Goal: Find specific page/section: Find specific page/section

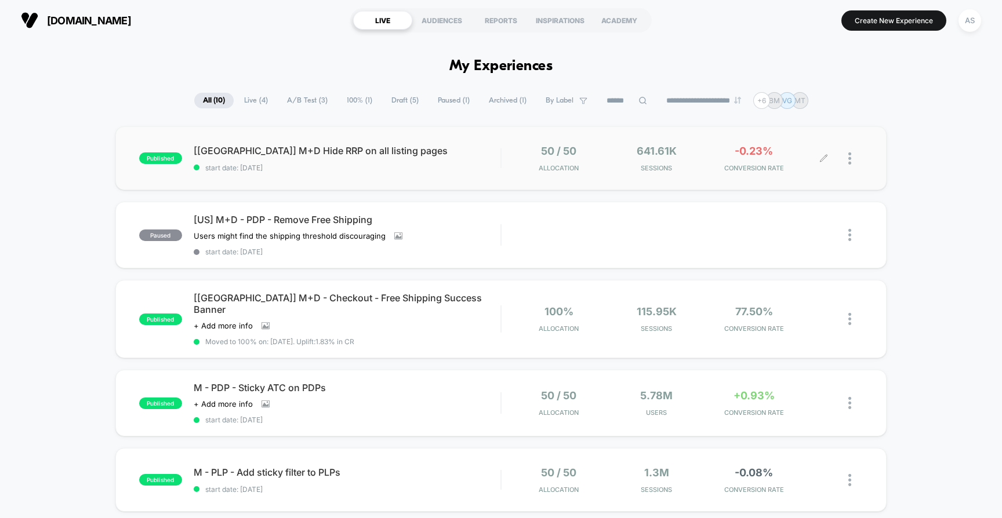
click at [655, 158] on div "641.61k Sessions" at bounding box center [657, 158] width 92 height 27
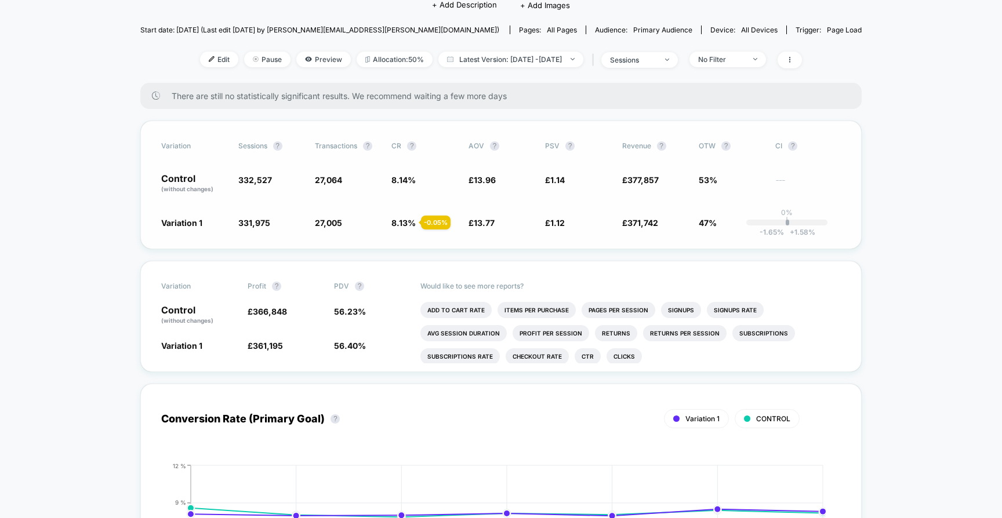
scroll to position [134, 0]
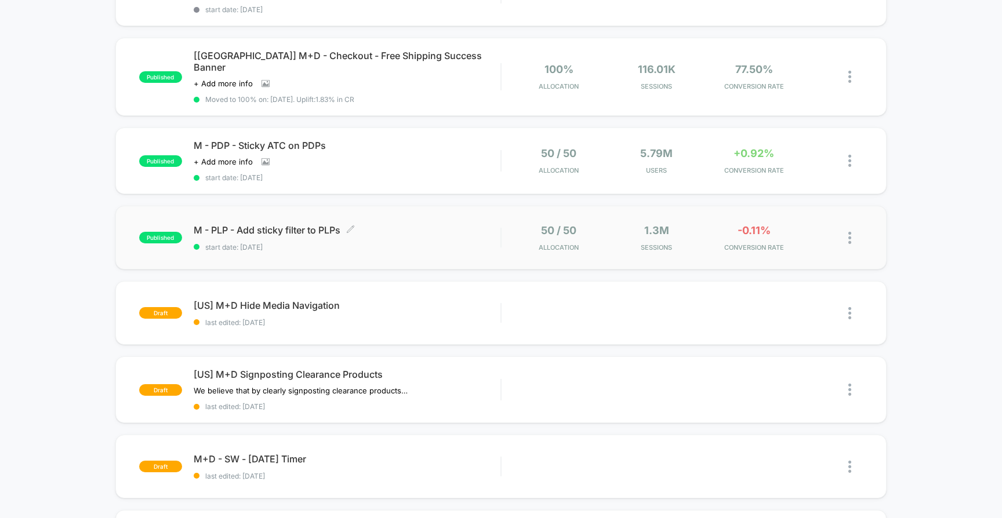
scroll to position [249, 0]
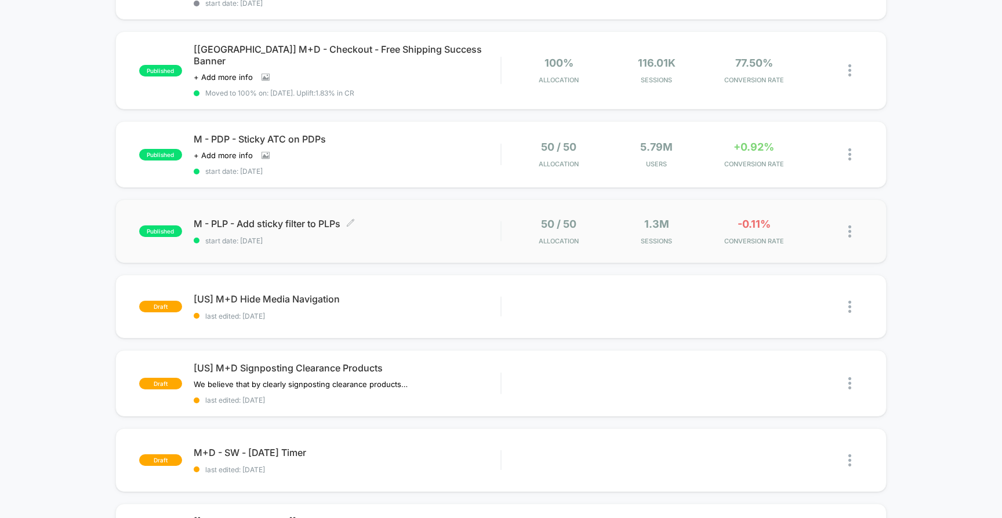
click at [301, 218] on span "M - PLP - Add sticky filter to PLPs Click to edit experience details" at bounding box center [347, 224] width 307 height 12
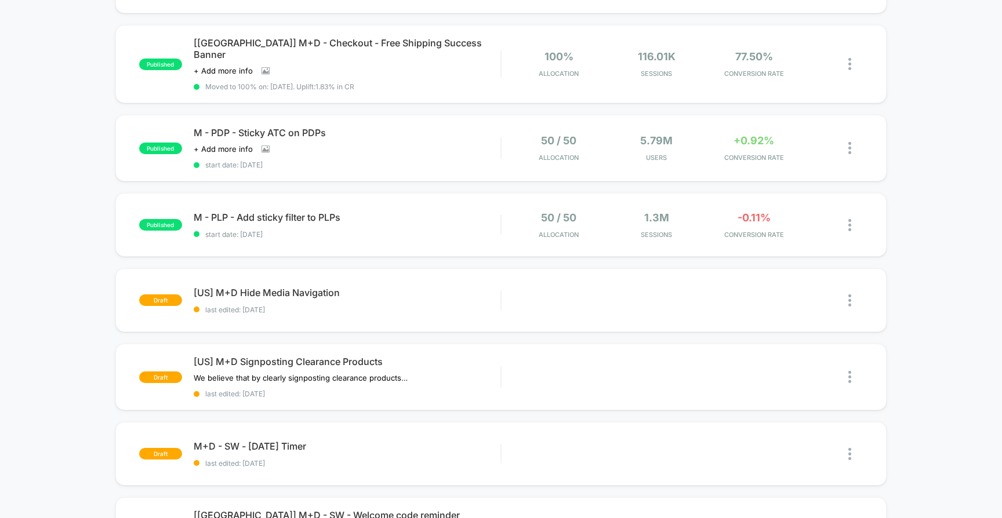
scroll to position [261, 0]
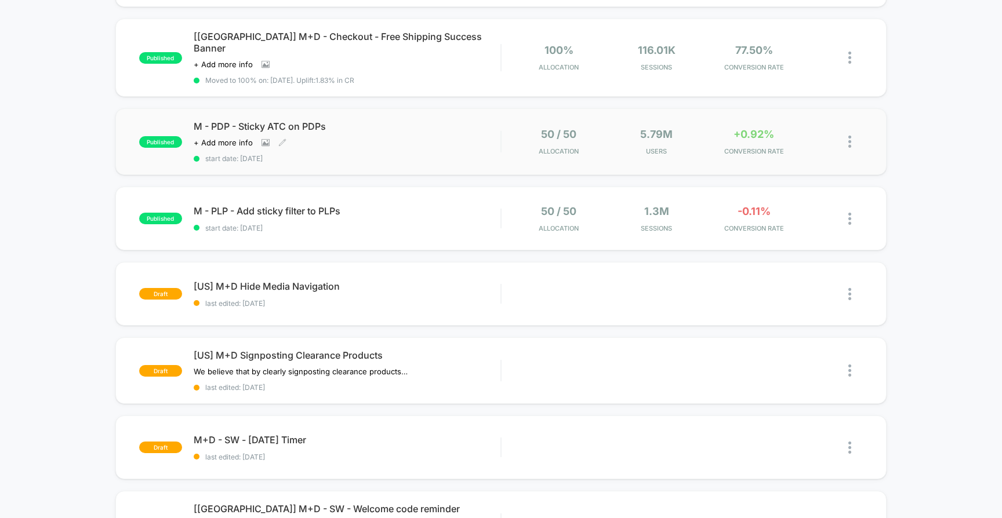
click at [318, 121] on span "M - PDP - Sticky ATC on PDPs" at bounding box center [347, 127] width 307 height 12
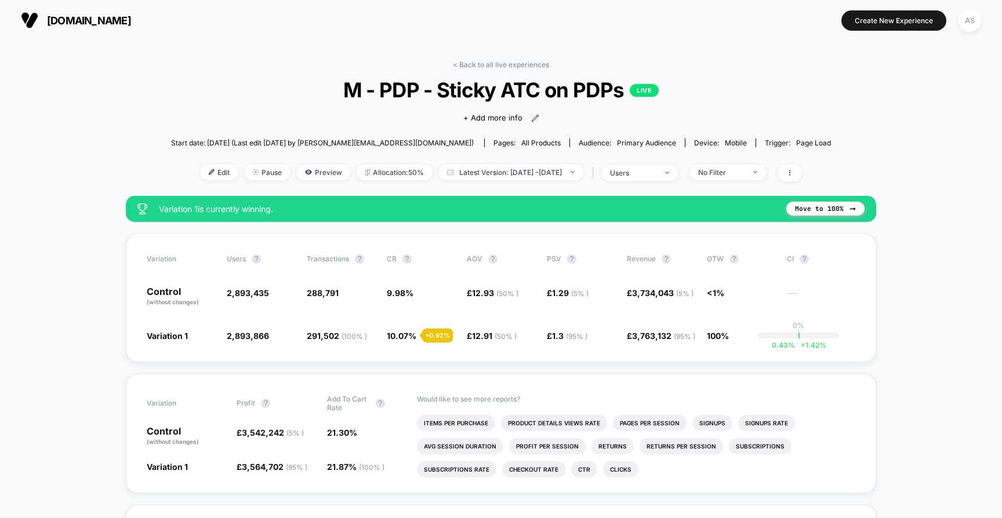
click at [710, 95] on span "M - PDP - Sticky ATC on PDPs LIVE" at bounding box center [501, 90] width 594 height 24
click at [466, 94] on span "M - PDP - Sticky ATC on PDPs LIVE" at bounding box center [501, 90] width 594 height 24
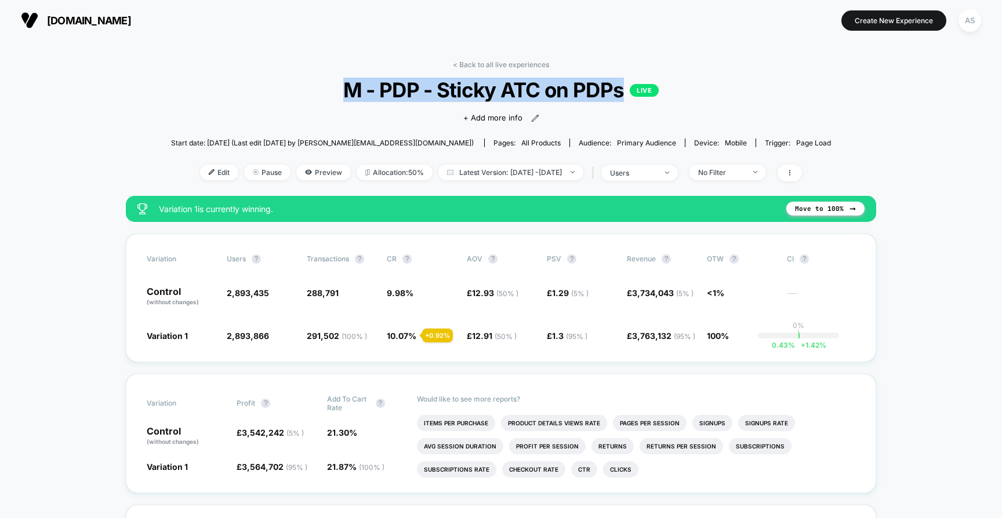
click at [466, 94] on span "M - PDP - Sticky ATC on PDPs LIVE" at bounding box center [501, 90] width 594 height 24
copy span "M - PDP - Sticky ATC on PDPs"
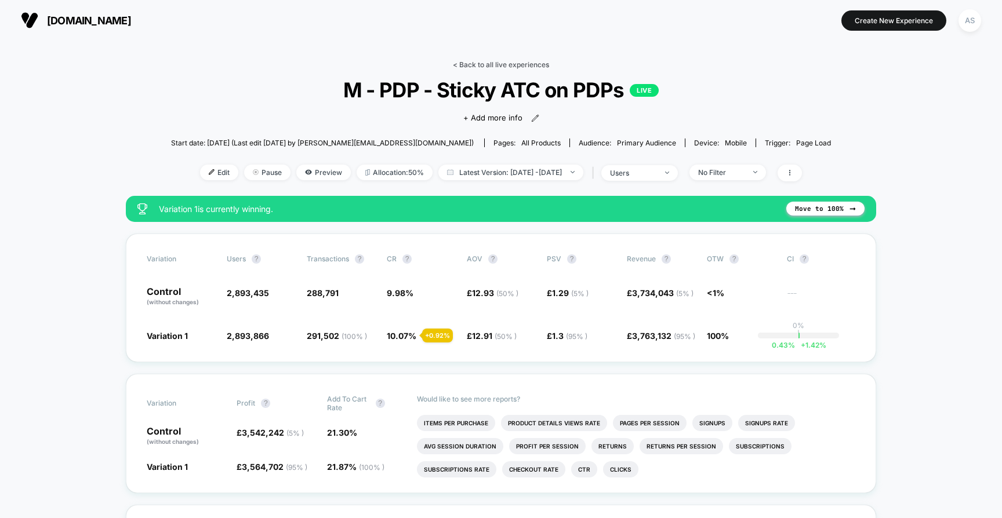
click at [474, 60] on link "< Back to all live experiences" at bounding box center [501, 64] width 96 height 9
